Goal: Transaction & Acquisition: Purchase product/service

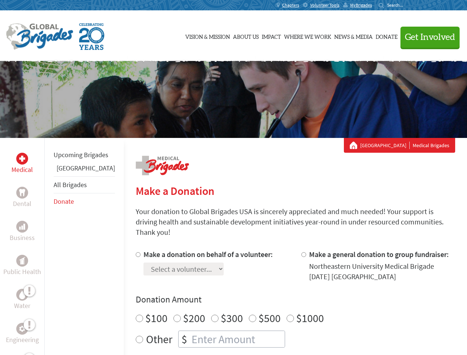
click at [408, 5] on div "Search for:" at bounding box center [394, 5] width 30 height 6
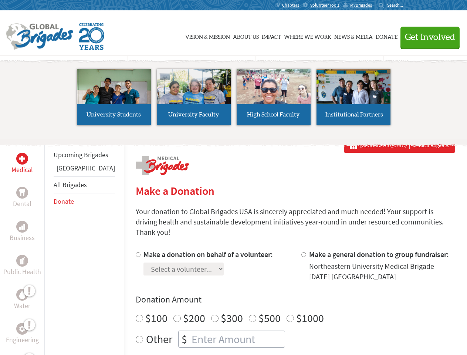
click at [427, 37] on span "Get Involved" at bounding box center [430, 37] width 50 height 9
click at [234, 99] on li "High School Faculty" at bounding box center [274, 97] width 80 height 68
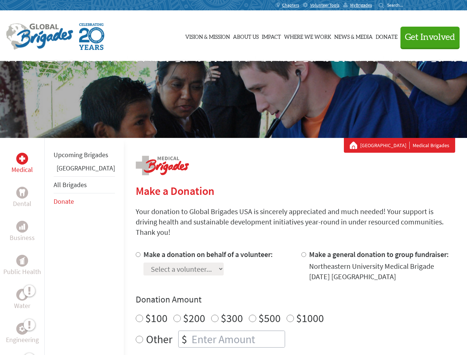
click at [49, 246] on div "Upcoming Brigades Panama All Brigades Donate" at bounding box center [83, 315] width 79 height 355
click at [282, 297] on div "Donation Amount $100 $200 $300 $500 $1000 Other $" at bounding box center [295, 321] width 319 height 54
click at [136, 252] on input "Make a donation on behalf of a volunteer:" at bounding box center [138, 254] width 5 height 5
radio input "true"
click at [301, 252] on input "Make a general donation to group fundraiser:" at bounding box center [303, 254] width 5 height 5
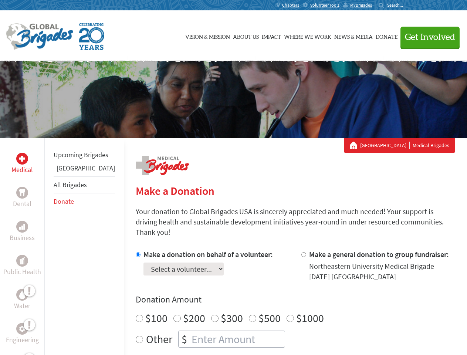
radio input "true"
